Goal: Task Accomplishment & Management: Manage account settings

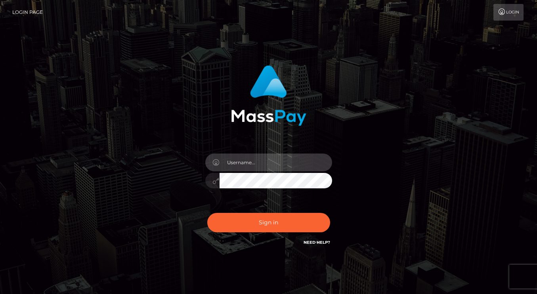
type input "[DOMAIN_NAME]"
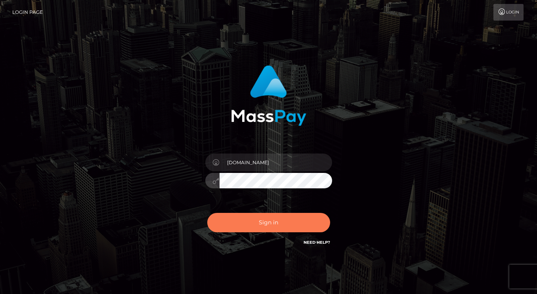
click at [267, 223] on button "Sign in" at bounding box center [268, 222] width 123 height 19
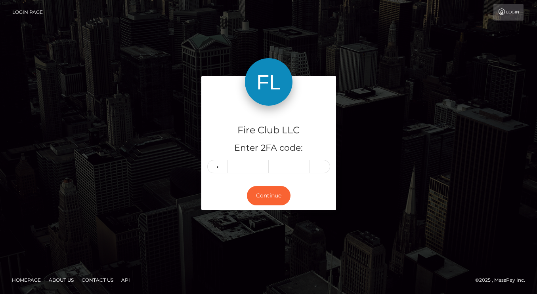
type input "6"
type input "9"
type input "8"
type input "9"
type input "2"
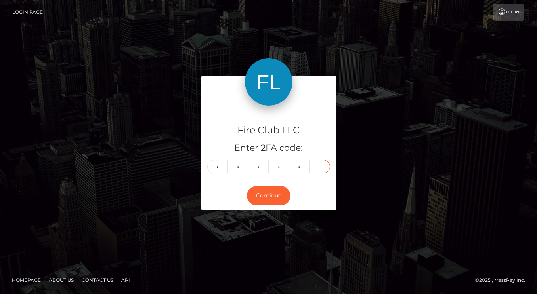
type input "3"
